Goal: Transaction & Acquisition: Book appointment/travel/reservation

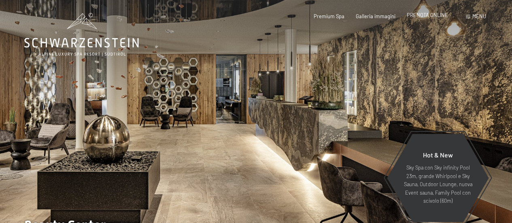
click at [422, 17] on span "PRENOTA ONLINE" at bounding box center [427, 15] width 41 height 6
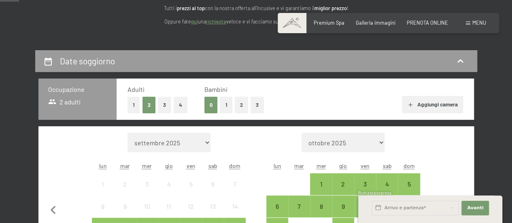
scroll to position [110, 0]
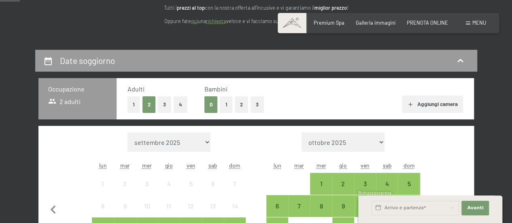
click at [242, 102] on button "2" at bounding box center [241, 104] width 13 height 17
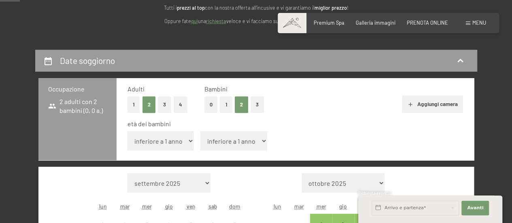
click at [177, 147] on select "inferiore a 1 anno 1 anno 2 anni 3 anni 4 anni 5 anni 6 anni 7 anni 8 anni 9 an…" at bounding box center [160, 140] width 67 height 19
select select "3"
click at [127, 131] on select "inferiore a 1 anno 1 anno 2 anni 3 anni 4 anni 5 anni 6 anni 7 anni 8 anni 9 an…" at bounding box center [160, 140] width 67 height 19
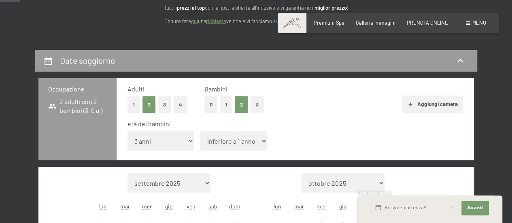
click at [231, 138] on select "inferiore a 1 anno 1 anno 2 anni 3 anni 4 anni 5 anni 6 anni 7 anni 8 anni 9 an…" at bounding box center [233, 140] width 67 height 19
select select "9"
click at [200, 131] on select "inferiore a 1 anno 1 anno 2 anni 3 anni 4 anni 5 anni 6 anni 7 anni 8 anni 9 an…" at bounding box center [233, 140] width 67 height 19
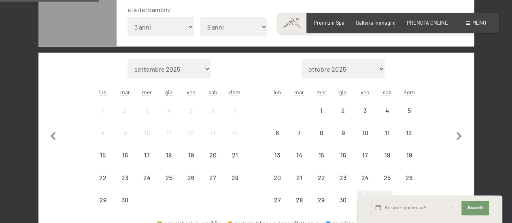
scroll to position [233, 0]
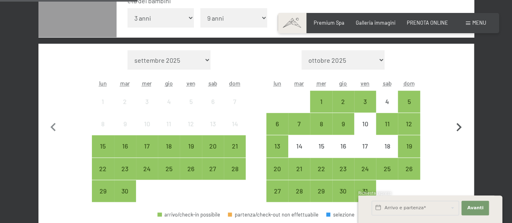
click at [456, 122] on icon "button" at bounding box center [458, 127] width 17 height 17
select select "2025-10-01"
select select "2025-11-01"
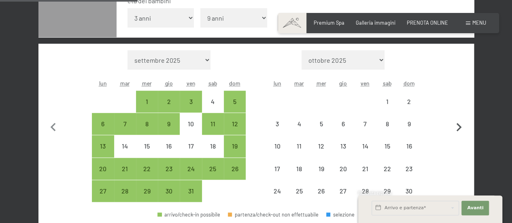
click at [456, 122] on icon "button" at bounding box center [458, 127] width 17 height 17
select select "2025-11-01"
select select "2025-12-01"
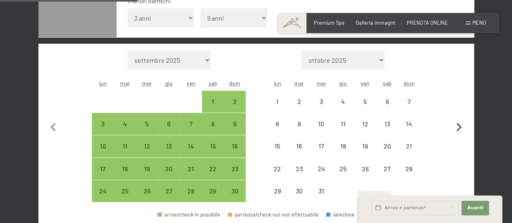
click at [456, 122] on icon "button" at bounding box center [458, 127] width 17 height 17
select select "2025-12-01"
select select "2026-01-01"
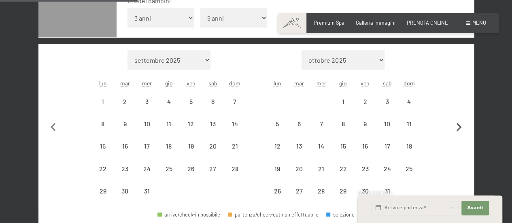
select select "2025-12-01"
select select "2026-01-01"
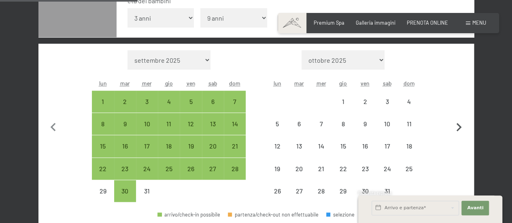
select select "2025-12-01"
select select "2026-01-01"
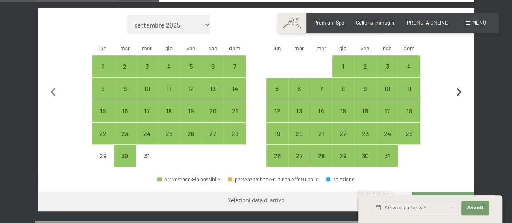
scroll to position [269, 0]
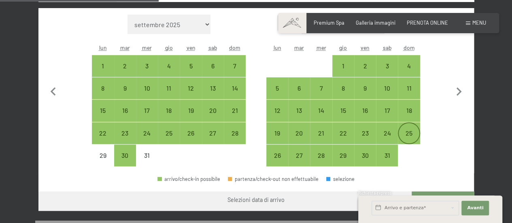
click at [407, 131] on div "25" at bounding box center [409, 140] width 20 height 20
select select "2025-12-01"
select select "2026-01-01"
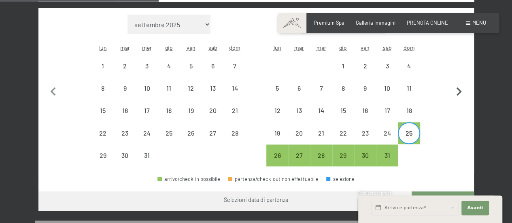
click at [459, 91] on icon "button" at bounding box center [458, 91] width 5 height 8
select select "2026-01-01"
select select "2026-02-01"
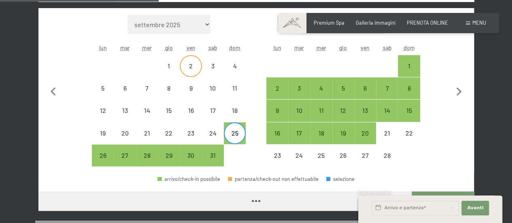
select select "2026-01-01"
select select "2026-02-01"
click at [417, 64] on div "1" at bounding box center [409, 73] width 20 height 20
select select "2026-01-01"
select select "2026-02-01"
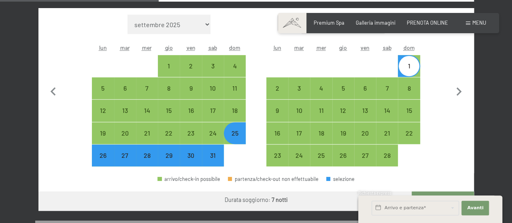
click at [410, 174] on div "arrivo/check-in possibile partenza/check-out non effettuabile selezione" at bounding box center [255, 182] width 435 height 18
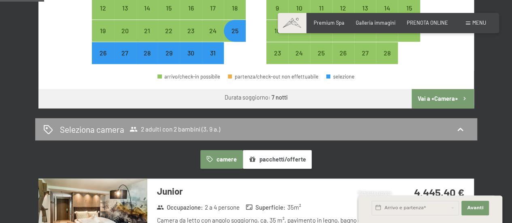
scroll to position [372, 0]
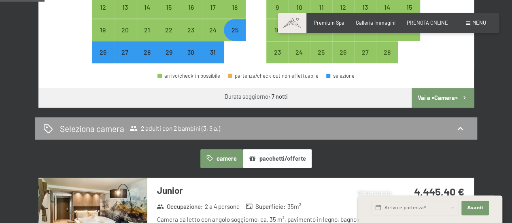
click at [460, 95] on button "Vai a «Camera»" at bounding box center [442, 97] width 62 height 19
select select "2026-01-01"
select select "2026-02-01"
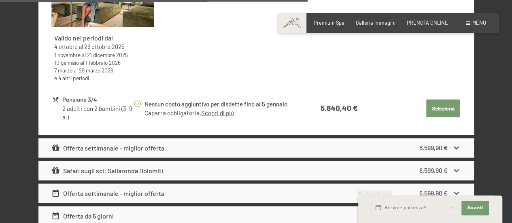
scroll to position [2400, 0]
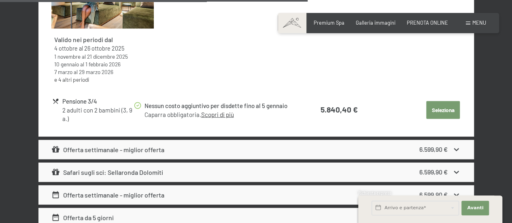
click at [447, 101] on button "Seleziona" at bounding box center [443, 110] width 34 height 18
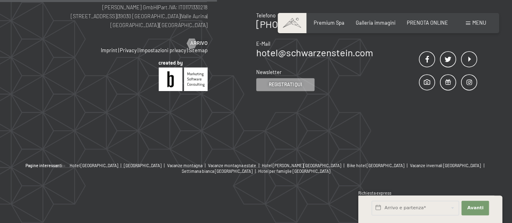
scroll to position [159, 0]
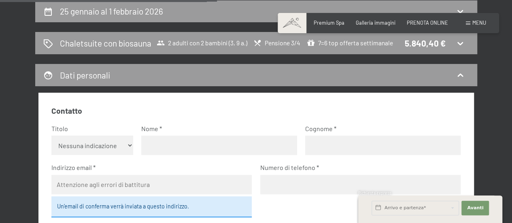
click at [151, 141] on input "text" at bounding box center [218, 145] width 155 height 19
type input "Silvia"
type input "Grandinetti"
type input "silvia.grandinetti@hotmail.it"
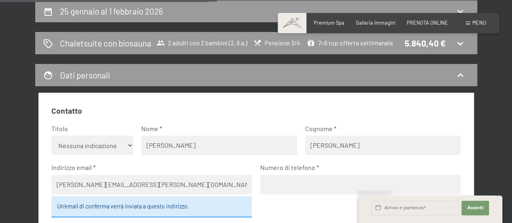
type input "3284817322"
select select "ITA"
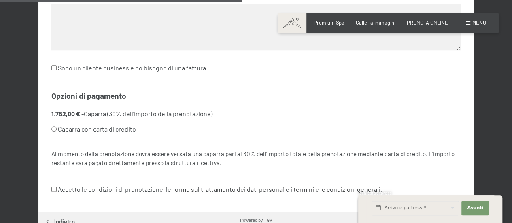
scroll to position [442, 0]
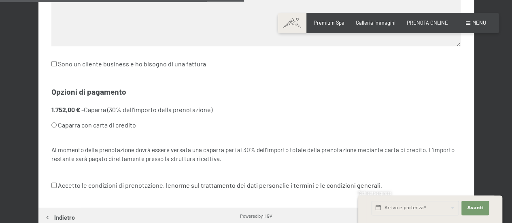
click at [53, 124] on input "Caparra con carta di credito" at bounding box center [53, 124] width 5 height 5
radio input "true"
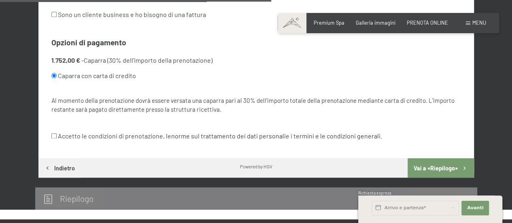
scroll to position [492, 0]
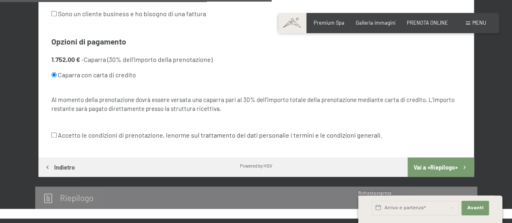
click at [53, 136] on input "Accetto le condizioni di prenotazione, le norme sul trattamento dei dati person…" at bounding box center [53, 134] width 5 height 5
checkbox input "true"
click at [420, 163] on button "Vai a «Riepilogo»" at bounding box center [440, 166] width 66 height 19
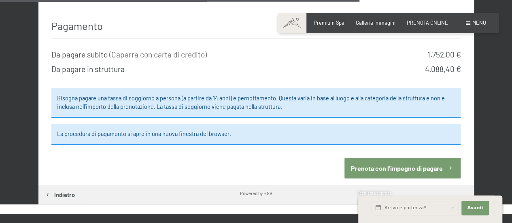
scroll to position [930, 0]
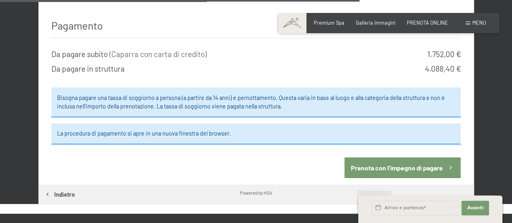
click at [404, 157] on button "Prenota con l’impegno di pagare" at bounding box center [402, 167] width 116 height 21
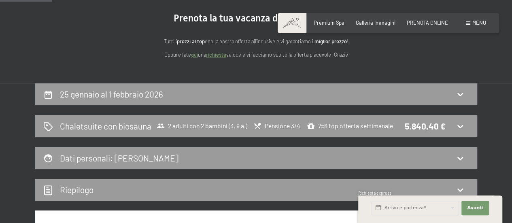
scroll to position [77, 0]
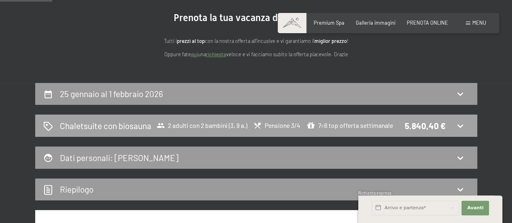
click at [148, 115] on div "Chaletsuite con biosauna 2 adulti con 2 bambini (3, 9 a.) Pensione 3/4 7=6 top …" at bounding box center [256, 126] width 442 height 22
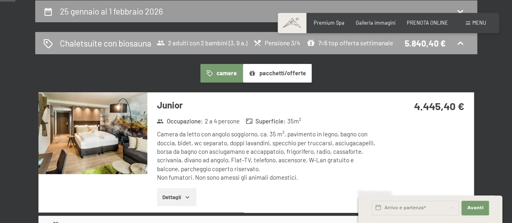
scroll to position [33, 0]
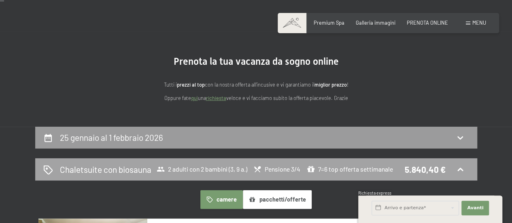
click at [155, 175] on div "Chaletsuite con biosauna 2 adulti con 2 bambini (3, 9 a.) Pensione 3/4 7=6 top …" at bounding box center [256, 169] width 442 height 22
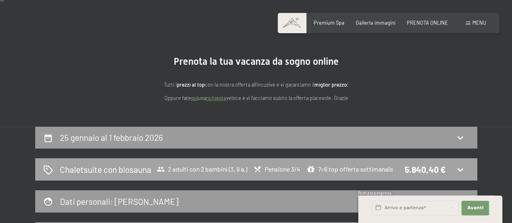
click at [155, 175] on div "Chaletsuite con biosauna 2 adulti con 2 bambini (3, 9 a.) Pensione 3/4 7=6 top …" at bounding box center [256, 169] width 442 height 22
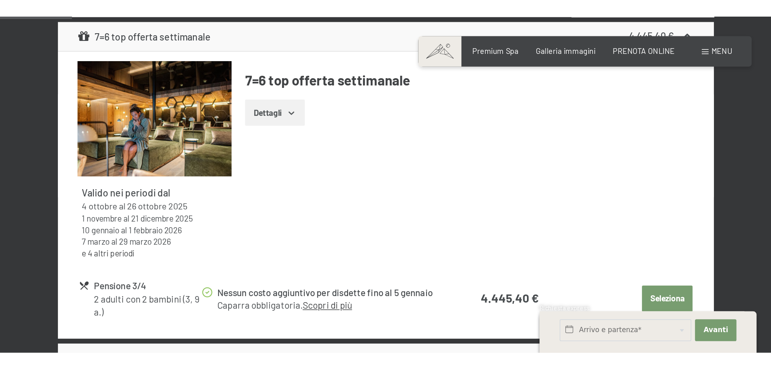
scroll to position [372, 0]
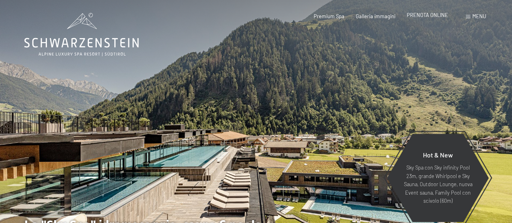
click at [420, 17] on span "PRENOTA ONLINE" at bounding box center [427, 15] width 41 height 6
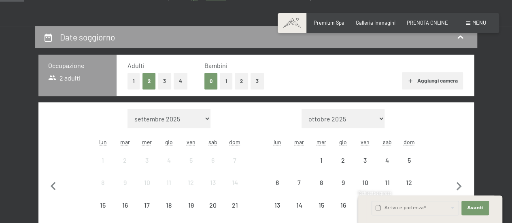
scroll to position [102, 0]
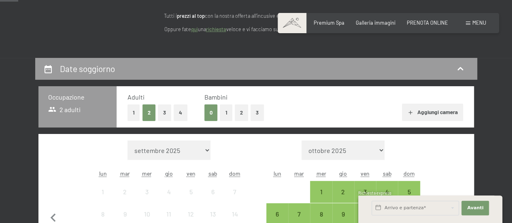
click at [241, 110] on button "2" at bounding box center [241, 112] width 13 height 17
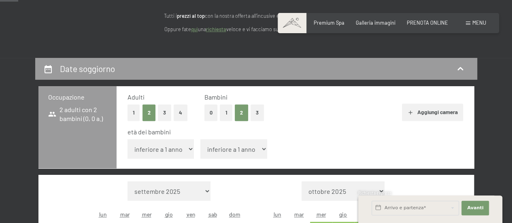
click at [180, 148] on select "inferiore a 1 anno 1 anno 2 anni 3 anni 4 anni 5 anni 6 anni 7 anni 8 anni 9 an…" at bounding box center [160, 148] width 67 height 19
select select "3"
click at [127, 139] on select "inferiore a 1 anno 1 anno 2 anni 3 anni 4 anni 5 anni 6 anni 7 anni 8 anni 9 an…" at bounding box center [160, 148] width 67 height 19
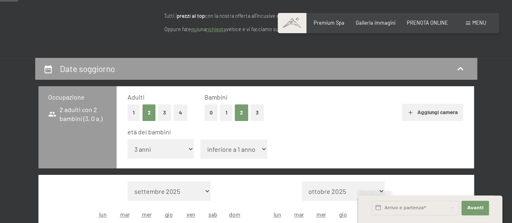
click at [219, 153] on select "inferiore a 1 anno 1 anno 2 anni 3 anni 4 anni 5 anni 6 anni 7 anni 8 anni 9 an…" at bounding box center [233, 148] width 67 height 19
select select "9"
click at [200, 139] on select "inferiore a 1 anno 1 anno 2 anni 3 anni 4 anni 5 anni 6 anni 7 anni 8 anni 9 an…" at bounding box center [233, 148] width 67 height 19
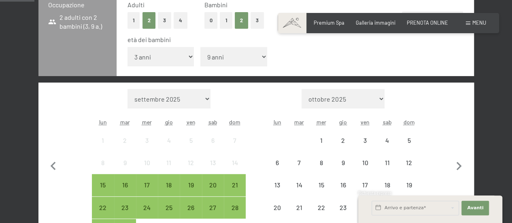
scroll to position [195, 0]
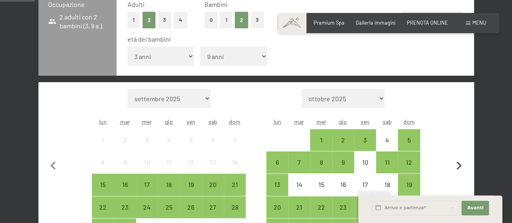
click at [457, 165] on icon "button" at bounding box center [458, 165] width 17 height 17
select select "2025-10-01"
select select "2025-11-01"
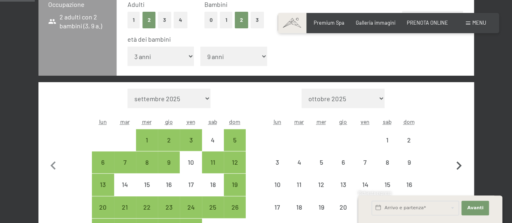
select select "2025-10-01"
select select "2025-11-01"
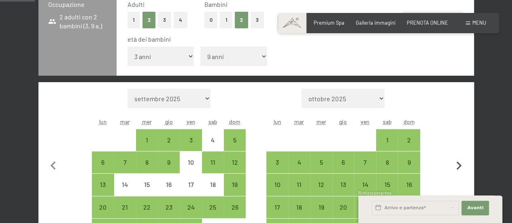
drag, startPoint x: 458, startPoint y: 166, endPoint x: 462, endPoint y: 168, distance: 4.4
click at [462, 168] on icon "button" at bounding box center [458, 165] width 17 height 17
select select "2025-11-01"
select select "2025-12-01"
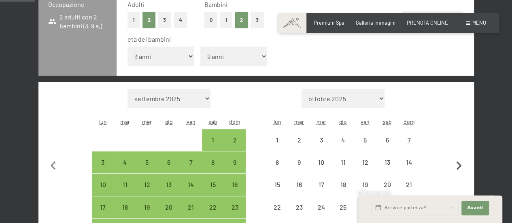
click at [462, 168] on icon "button" at bounding box center [458, 165] width 17 height 17
select select "2025-12-01"
select select "2026-01-01"
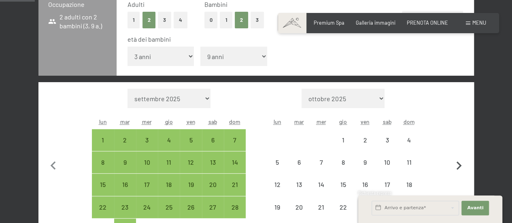
click at [462, 168] on icon "button" at bounding box center [458, 165] width 17 height 17
select select "2026-01-01"
select select "2026-02-01"
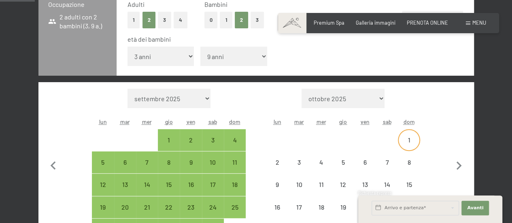
click at [411, 142] on div "1" at bounding box center [409, 147] width 20 height 20
select select "2026-01-01"
select select "2026-02-01"
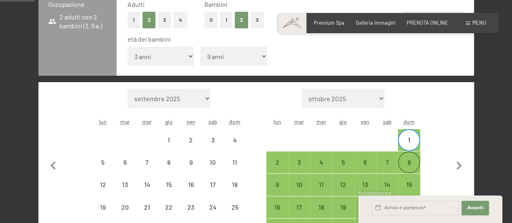
click at [411, 161] on div "8" at bounding box center [409, 169] width 20 height 20
select select "2026-01-01"
select select "2026-02-01"
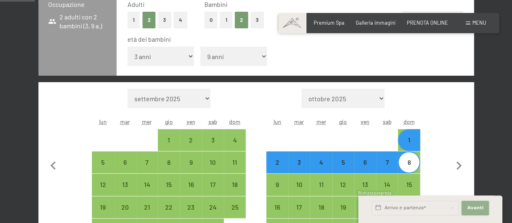
click at [473, 208] on span "Avanti" at bounding box center [475, 208] width 16 height 6
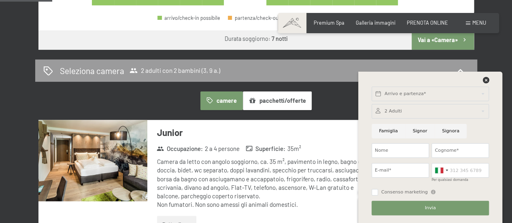
click at [427, 46] on button "Vai a «Camera»" at bounding box center [442, 39] width 62 height 19
select select "2026-01-01"
select select "2026-02-01"
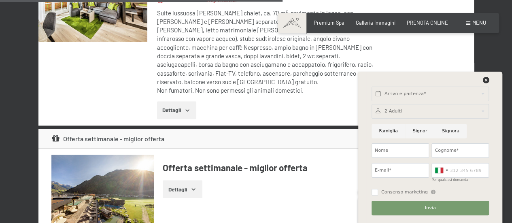
scroll to position [2168, 0]
